Goal: Use online tool/utility

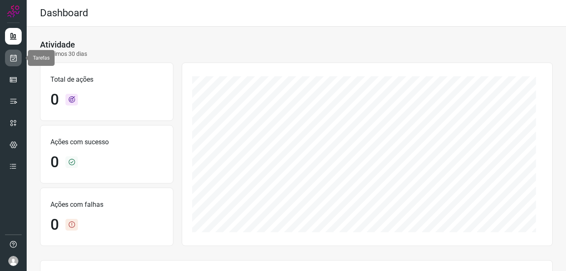
drag, startPoint x: 9, startPoint y: 60, endPoint x: 15, endPoint y: 59, distance: 6.0
click at [9, 60] on icon at bounding box center [13, 58] width 9 height 8
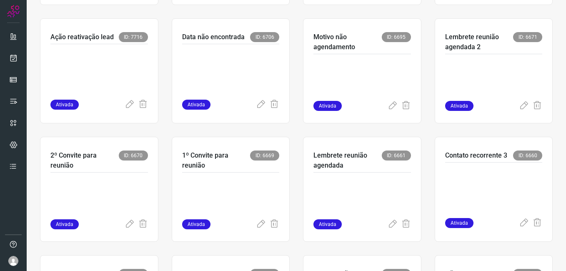
scroll to position [167, 0]
click at [519, 106] on icon at bounding box center [524, 106] width 10 height 10
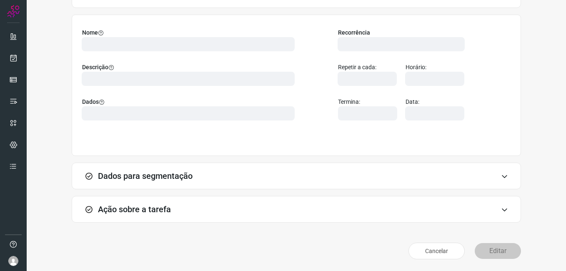
scroll to position [55, 0]
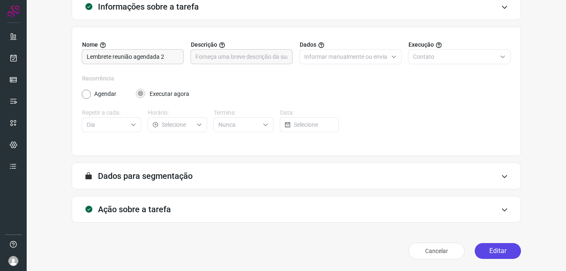
click at [490, 244] on button "Editar" at bounding box center [498, 251] width 46 height 16
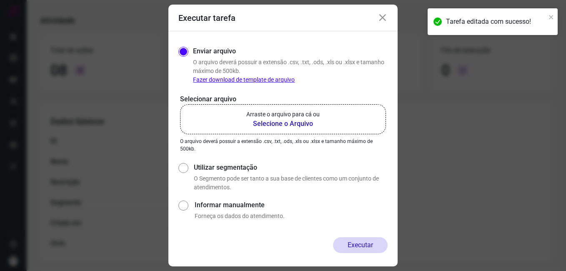
click at [284, 124] on b "Selecione o Arquivo" at bounding box center [283, 124] width 73 height 10
click at [0, 0] on input "Arraste o arquivo para cá ou Selecione o Arquivo" at bounding box center [0, 0] width 0 height 0
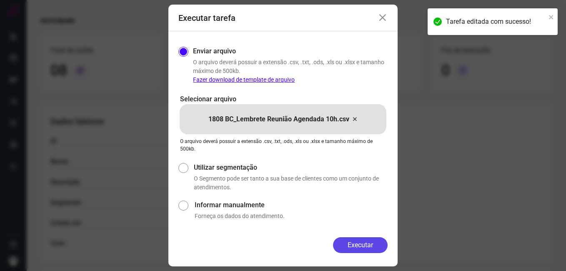
click at [345, 242] on button "Executar" at bounding box center [360, 245] width 55 height 16
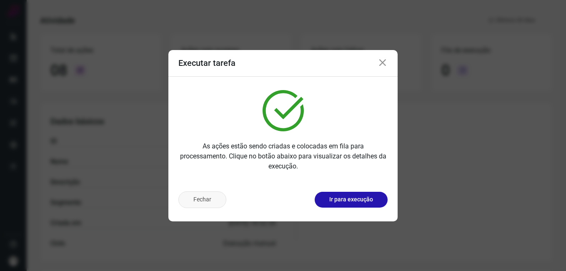
click at [212, 201] on button "Fechar" at bounding box center [203, 199] width 48 height 17
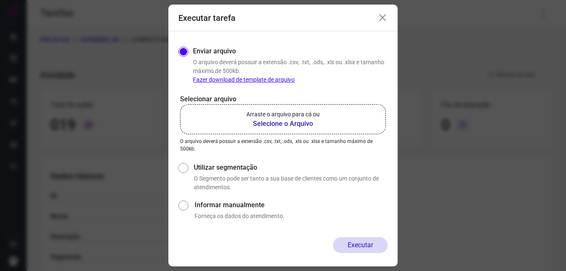
click at [381, 20] on icon at bounding box center [383, 18] width 10 height 10
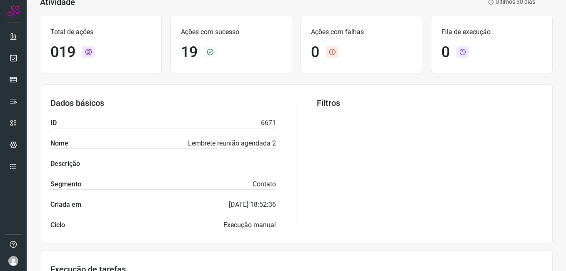
scroll to position [250, 0]
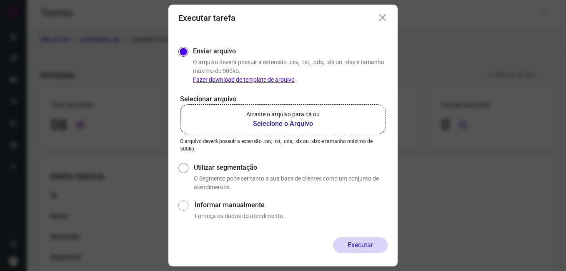
click at [385, 19] on icon at bounding box center [383, 18] width 10 height 10
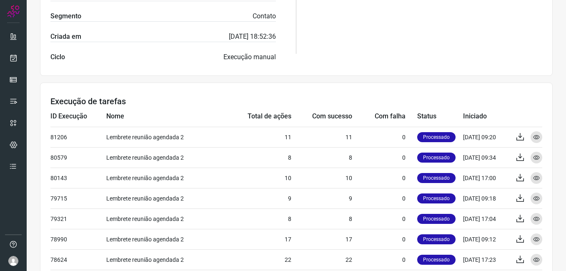
scroll to position [250, 0]
